Goal: Task Accomplishment & Management: Manage account settings

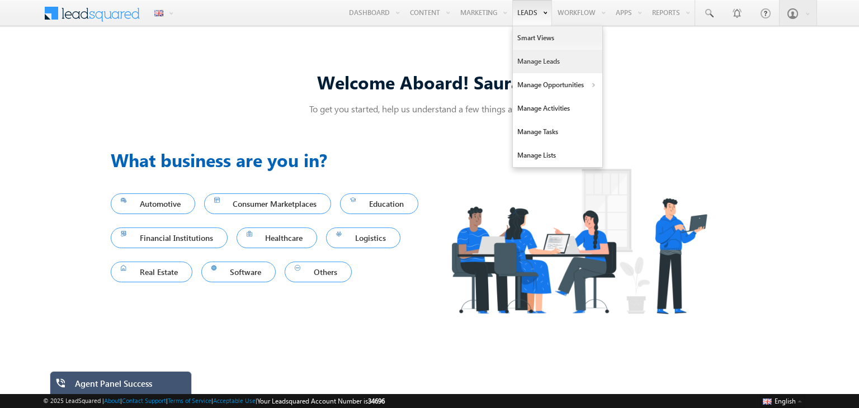
click at [529, 67] on link "Manage Leads" at bounding box center [557, 61] width 89 height 23
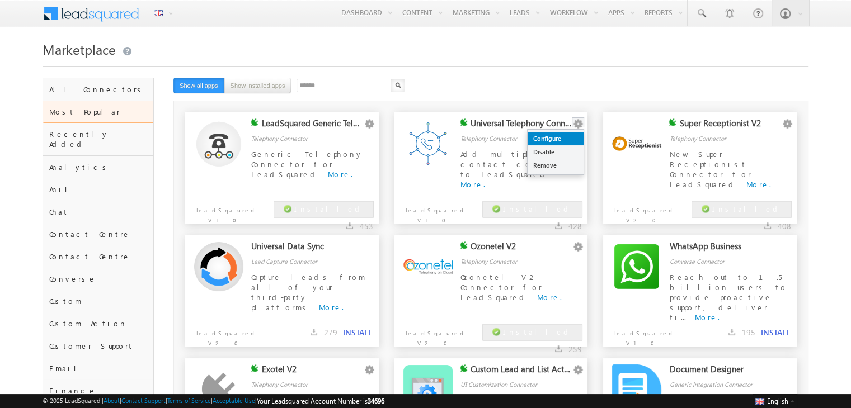
click at [566, 137] on link "Configure" at bounding box center [555, 138] width 56 height 13
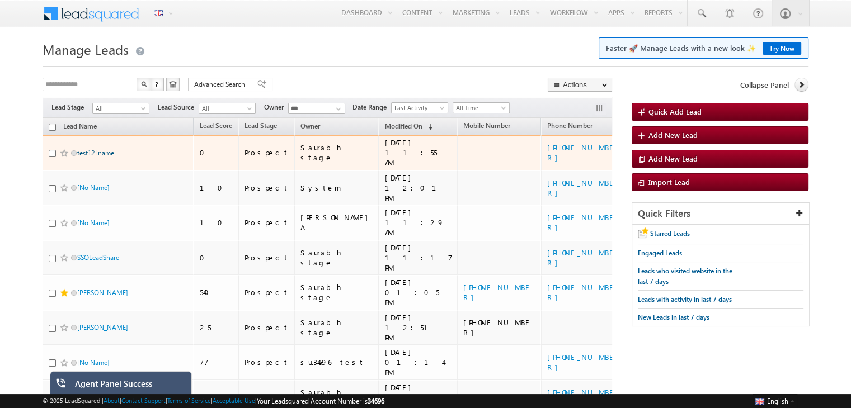
click at [100, 149] on link "test12 lname" at bounding box center [95, 153] width 37 height 8
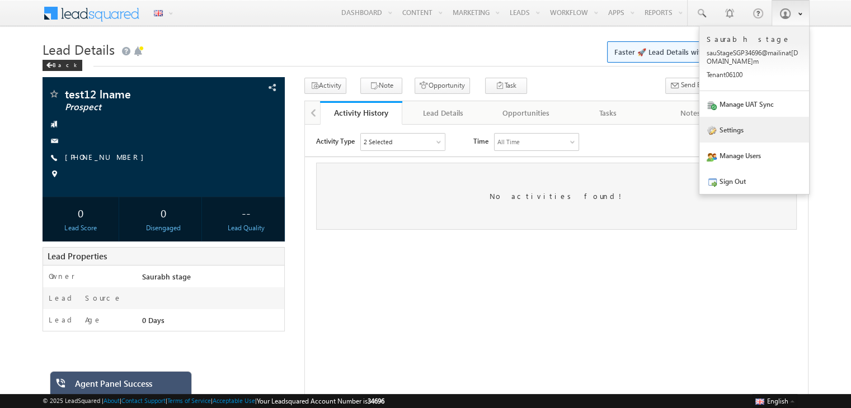
click at [729, 133] on link "Settings" at bounding box center [754, 130] width 110 height 26
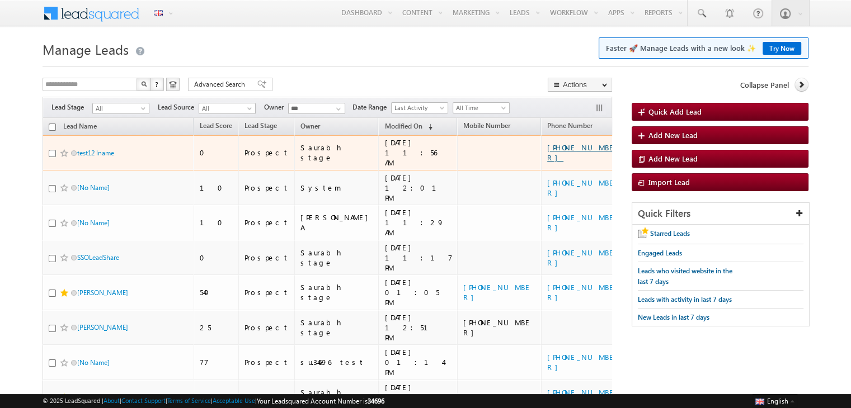
click at [547, 150] on link "[PHONE_NUMBER]" at bounding box center [581, 153] width 68 height 20
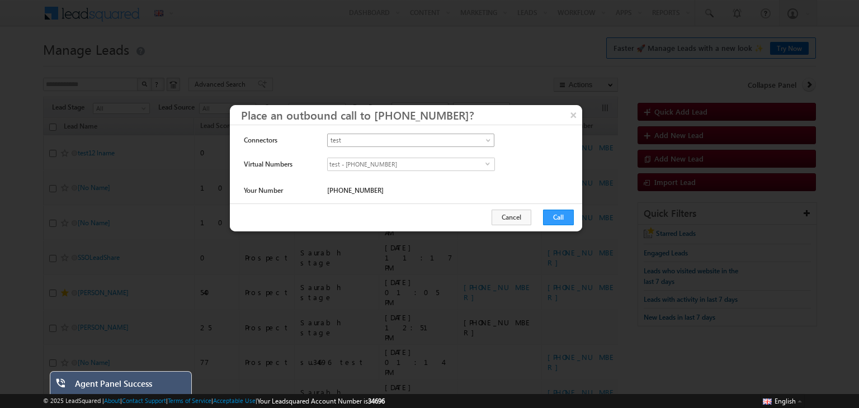
click at [483, 142] on link "test" at bounding box center [410, 140] width 167 height 13
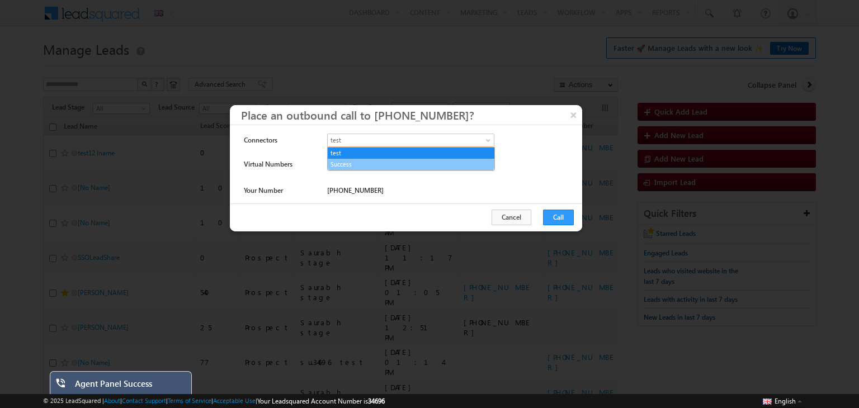
click at [439, 159] on link "Success" at bounding box center [411, 164] width 167 height 10
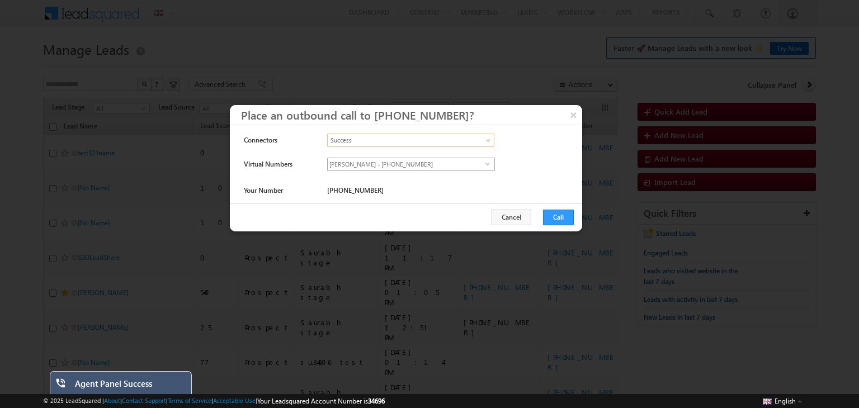
click at [413, 163] on span "[PERSON_NAME] - [PHONE_NUMBER]" at bounding box center [407, 164] width 158 height 12
click at [524, 165] on div "**********" at bounding box center [434, 167] width 214 height 19
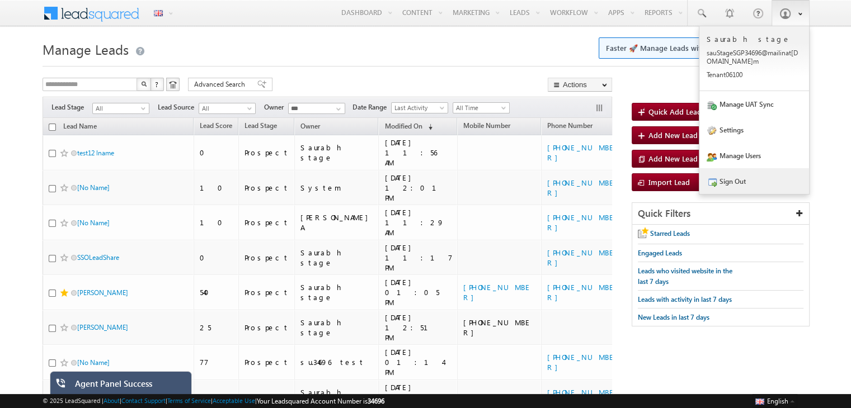
click at [726, 192] on link "Sign Out" at bounding box center [754, 181] width 110 height 26
